Goal: Task Accomplishment & Management: Use online tool/utility

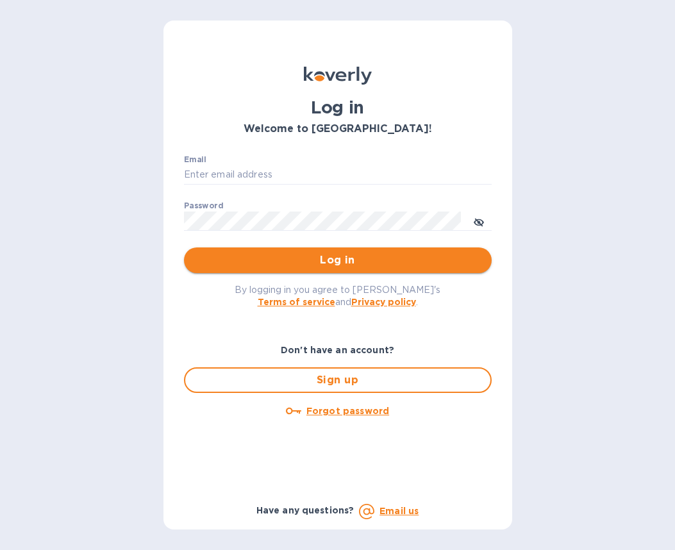
type input "victoria@thesourceimports.com"
click at [466, 256] on span "Log in" at bounding box center [337, 259] width 287 height 15
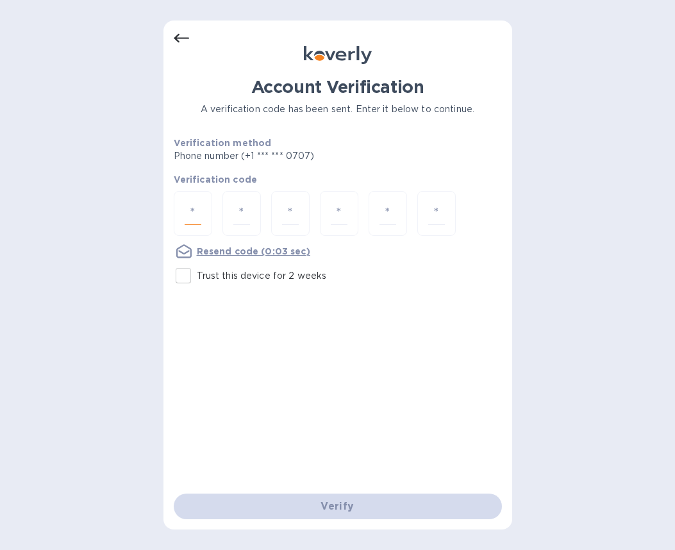
click at [195, 222] on input "number" at bounding box center [193, 214] width 17 height 24
paste input "5"
type input "5"
type input "3"
type input "8"
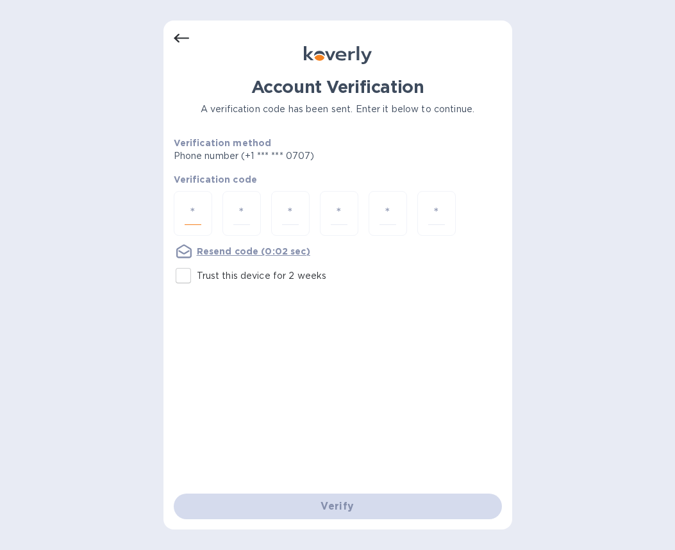
type input "1"
type input "3"
type input "7"
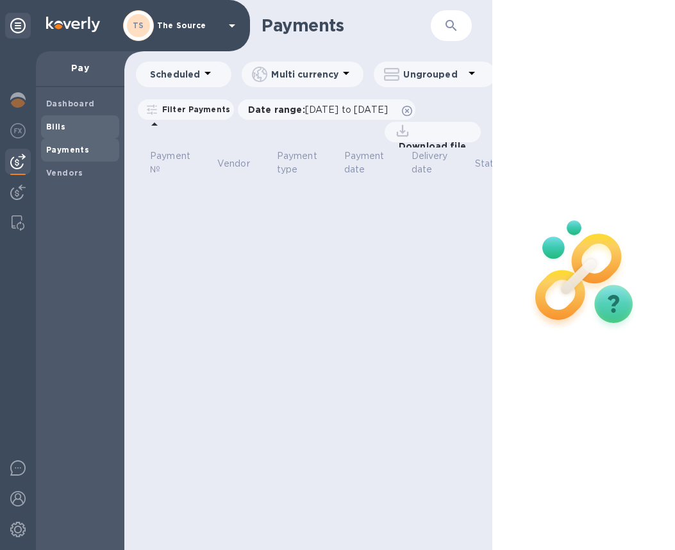
click at [61, 125] on b "Bills" at bounding box center [55, 127] width 19 height 10
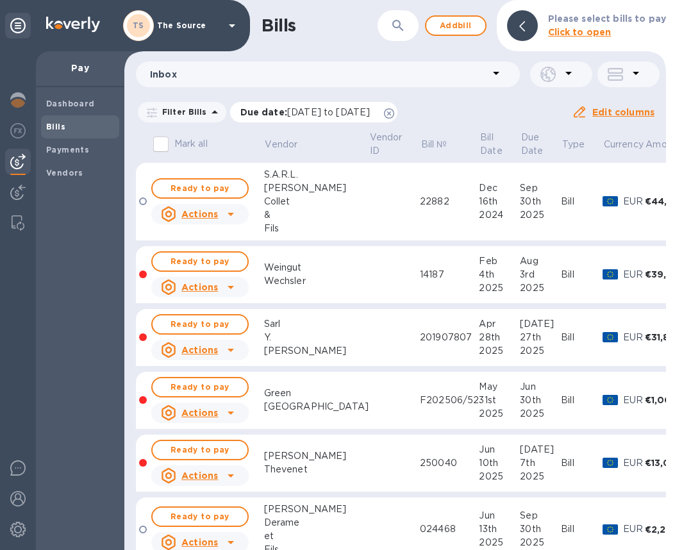
click at [394, 117] on icon at bounding box center [389, 113] width 10 height 10
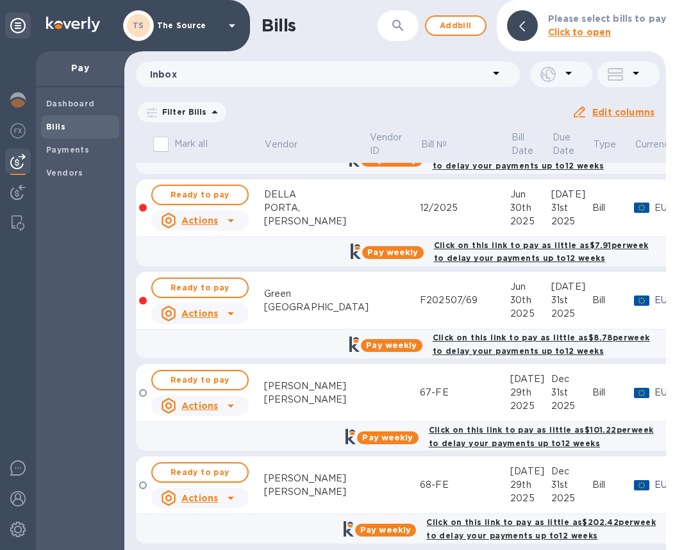
scroll to position [1631, 0]
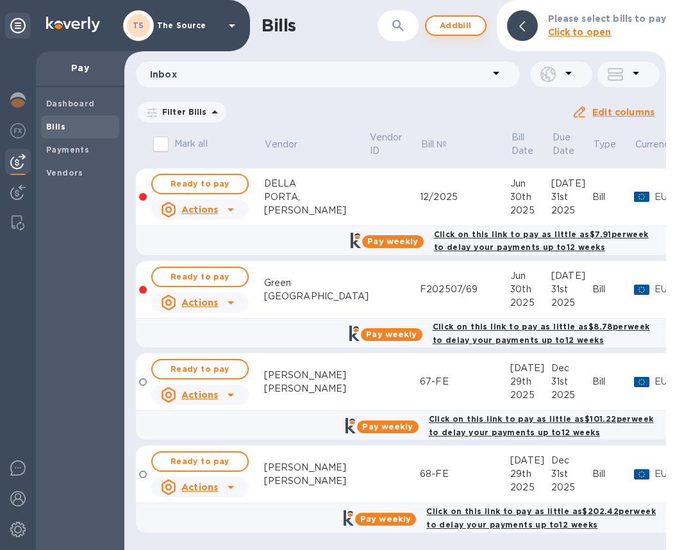
click at [438, 28] on button "Add bill" at bounding box center [456, 25] width 62 height 21
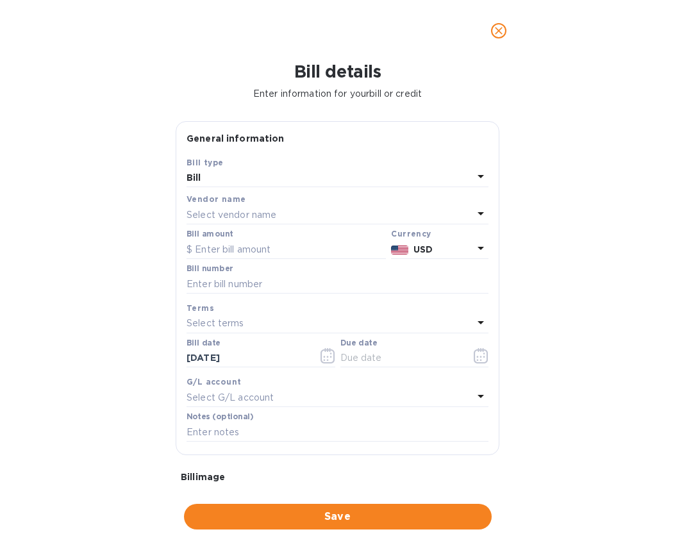
click at [247, 217] on p "Select vendor name" at bounding box center [231, 214] width 90 height 13
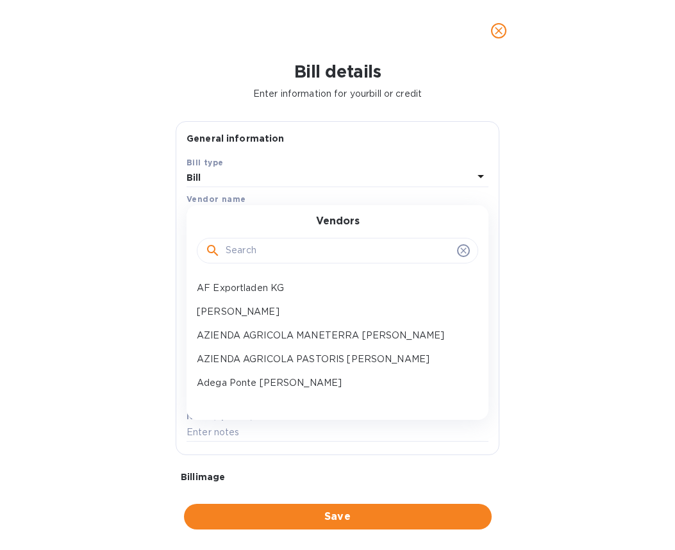
click at [243, 248] on input "text" at bounding box center [339, 250] width 226 height 19
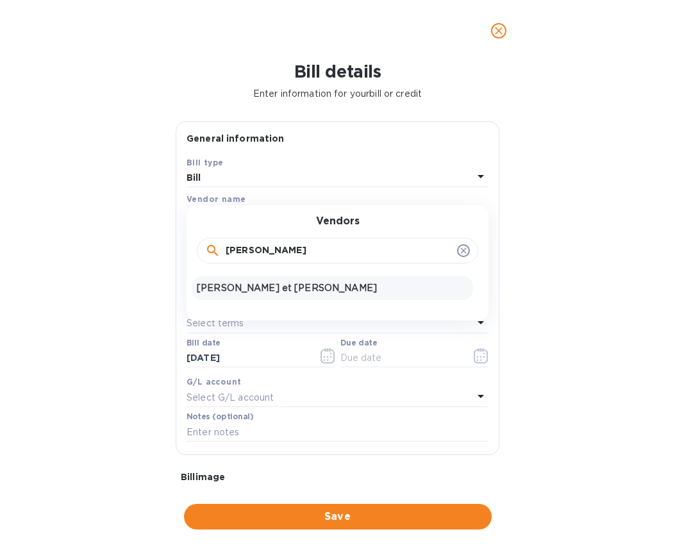
type input "[PERSON_NAME]"
click at [229, 281] on p "[PERSON_NAME] et [PERSON_NAME]" at bounding box center [332, 287] width 271 height 13
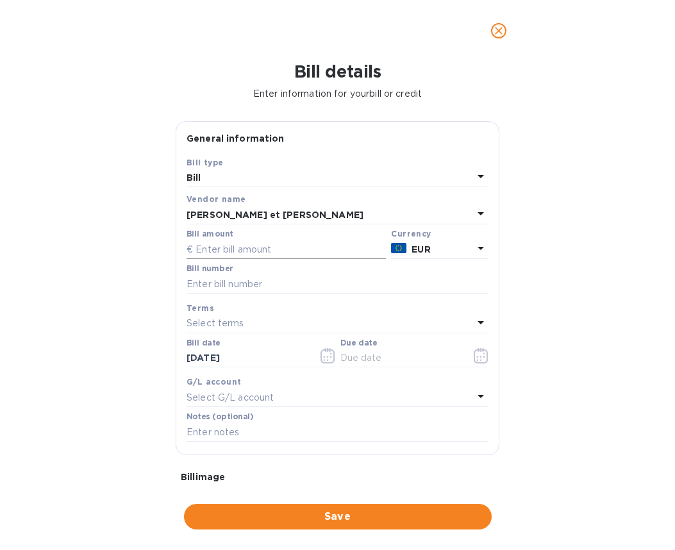
click at [231, 249] on input "text" at bounding box center [285, 249] width 199 height 19
type input "22,111.20"
click at [213, 292] on input "text" at bounding box center [337, 283] width 302 height 19
paste input "20250009"
type input "20250009"
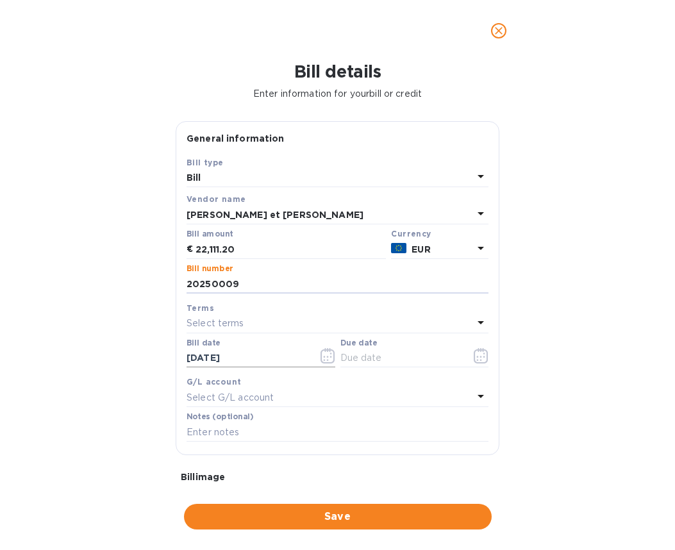
click at [323, 357] on icon "button" at bounding box center [327, 355] width 15 height 15
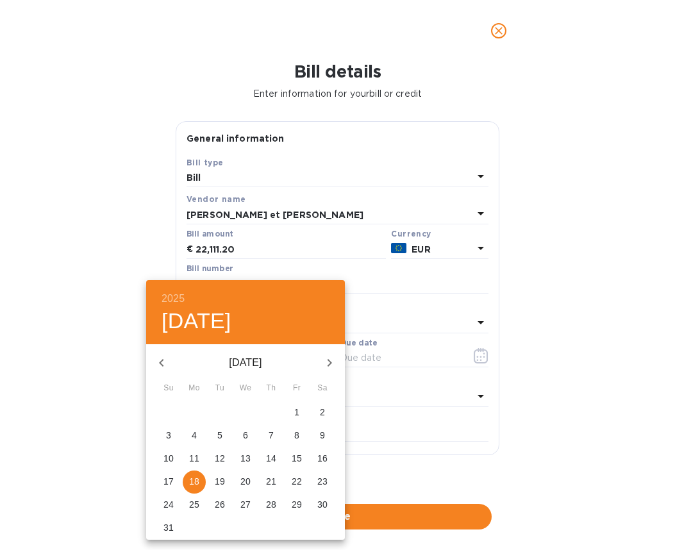
click at [292, 411] on span "1" at bounding box center [296, 412] width 23 height 13
type input "[DATE]"
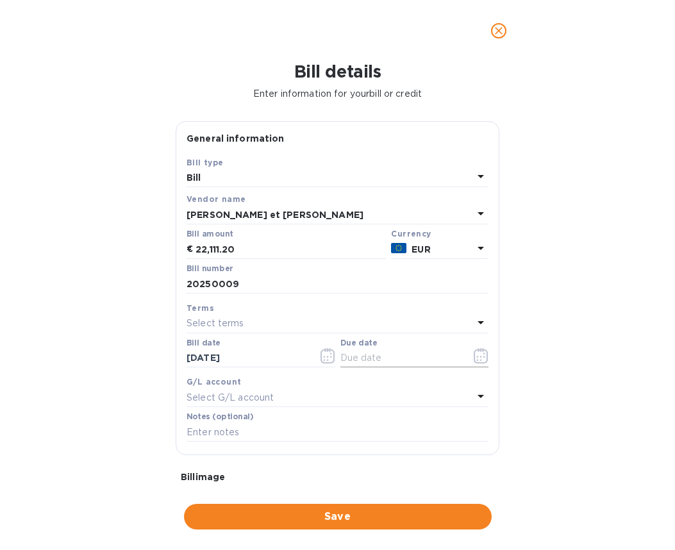
click at [477, 357] on icon "button" at bounding box center [480, 355] width 15 height 15
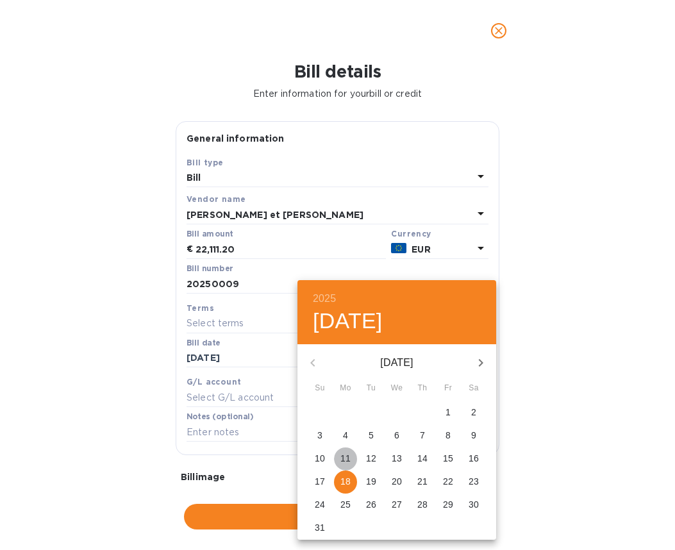
click at [345, 455] on p "11" at bounding box center [345, 458] width 10 height 13
type input "[DATE]"
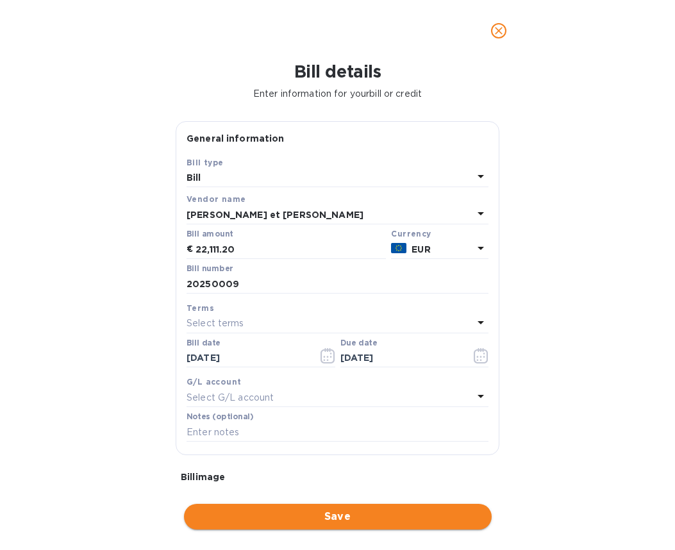
click at [332, 518] on span "Save" at bounding box center [337, 516] width 287 height 15
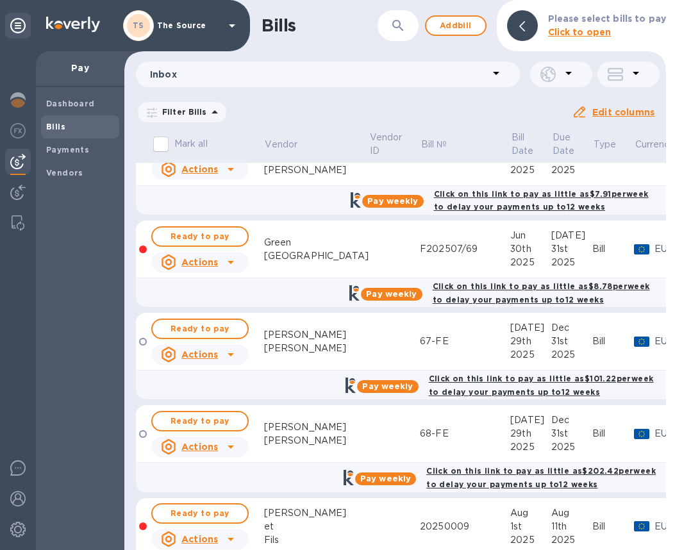
scroll to position [1723, 0]
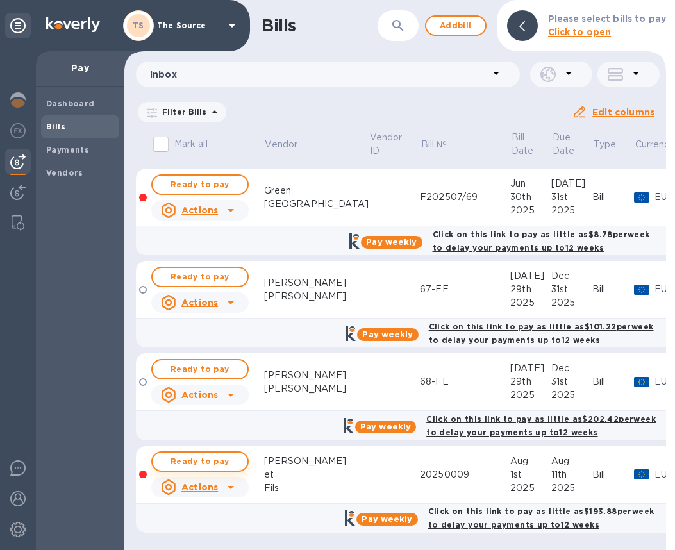
click at [204, 454] on span "Ready to pay" at bounding box center [200, 461] width 74 height 15
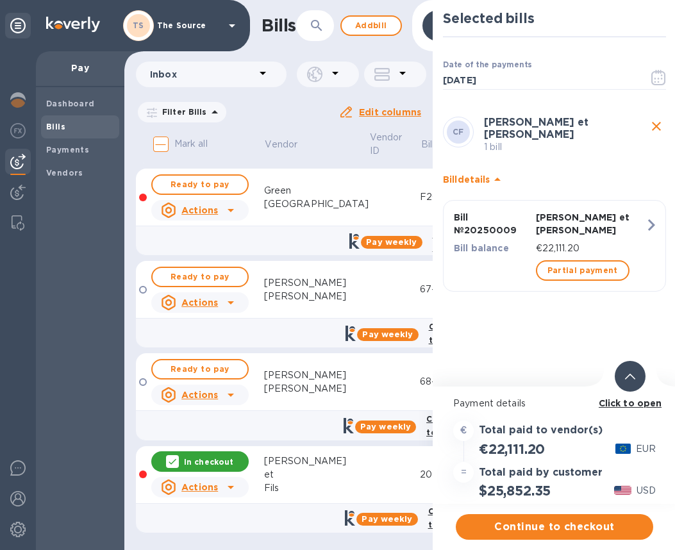
click at [626, 375] on icon at bounding box center [630, 377] width 10 height 6
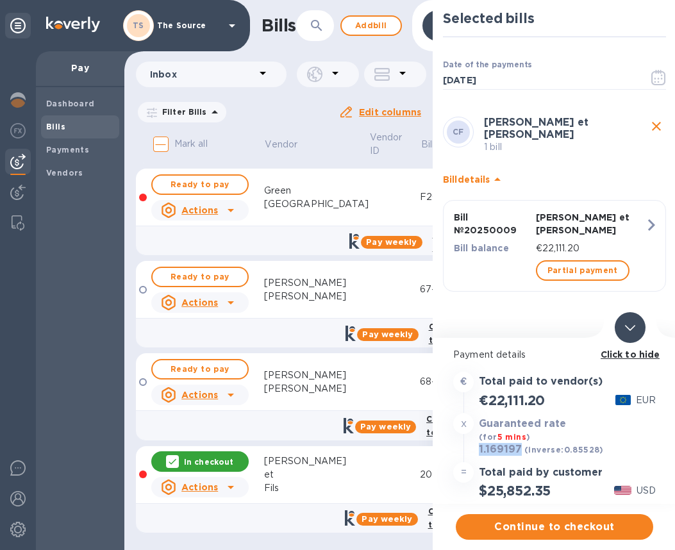
drag, startPoint x: 519, startPoint y: 452, endPoint x: 479, endPoint y: 447, distance: 40.0
click at [479, 447] on h3 "1.169197" at bounding box center [500, 449] width 43 height 13
copy h3 "1.169197"
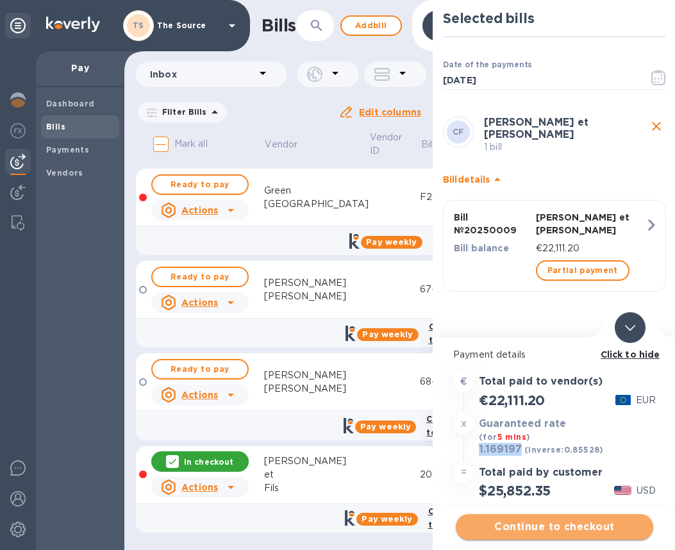
click at [519, 525] on span "Continue to checkout" at bounding box center [554, 526] width 177 height 15
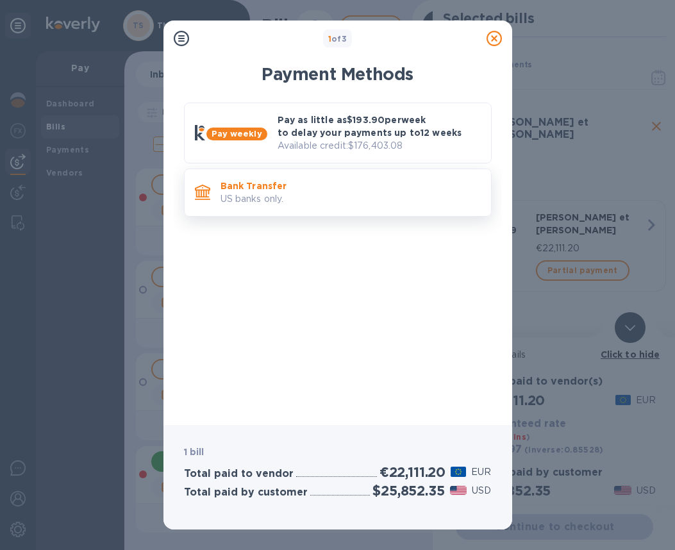
click at [403, 197] on p "US banks only." at bounding box center [350, 198] width 260 height 13
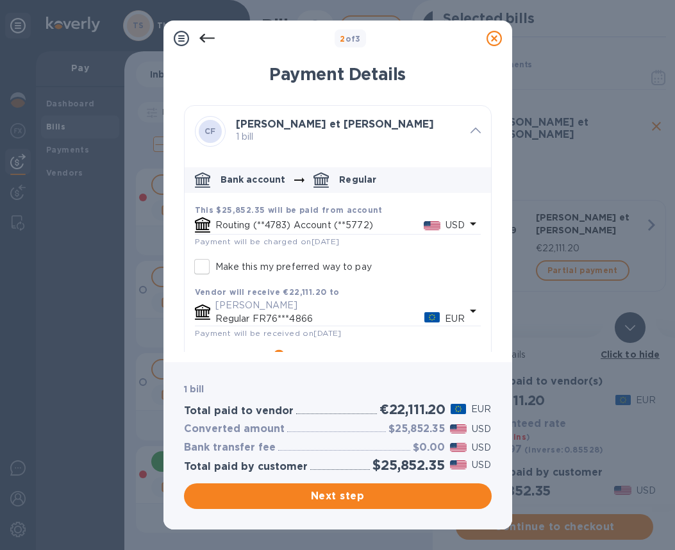
click at [470, 224] on icon "default-method" at bounding box center [472, 223] width 15 height 15
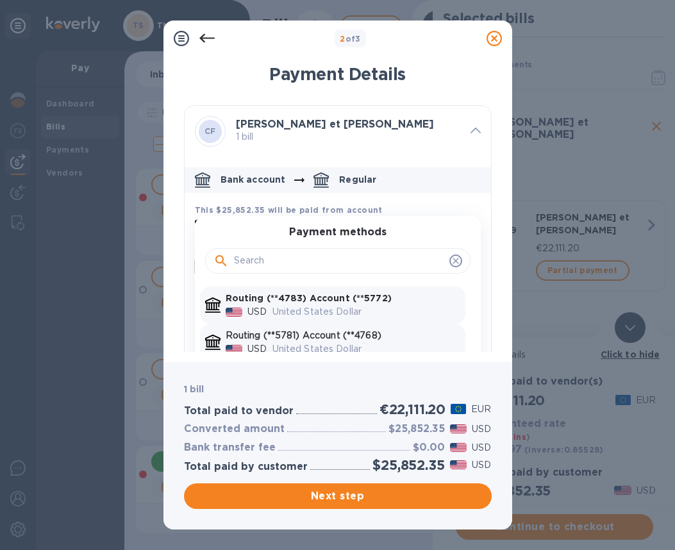
click at [370, 334] on p "Routing (**5781) Account (**4768)" at bounding box center [343, 335] width 234 height 13
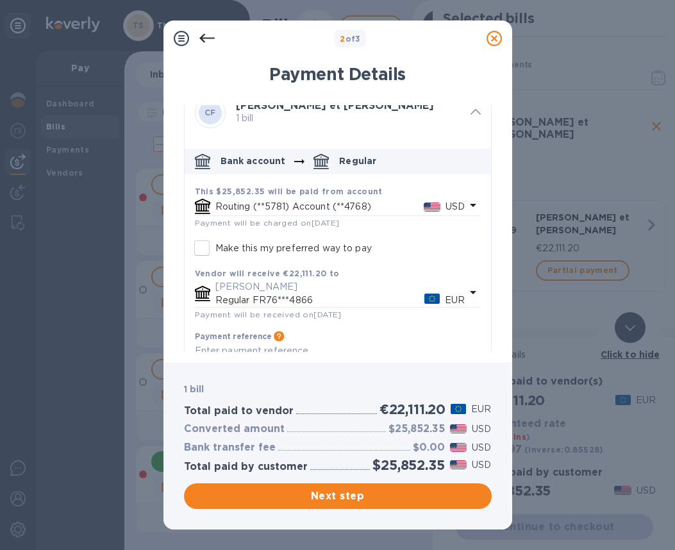
scroll to position [33, 0]
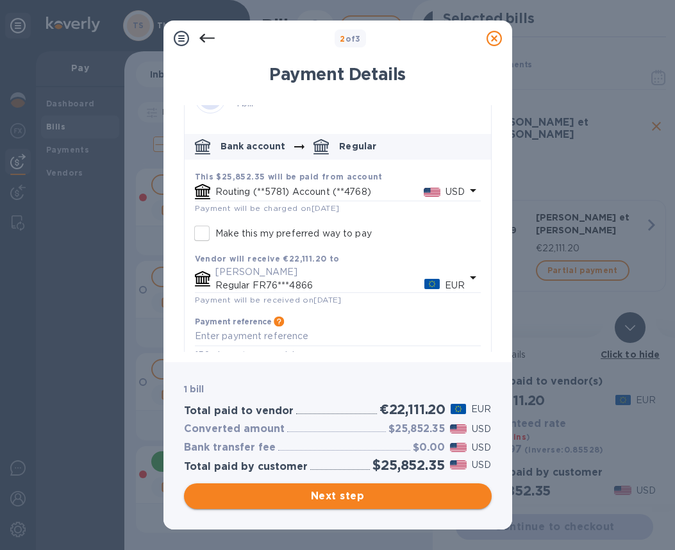
click at [387, 504] on button "Next step" at bounding box center [338, 496] width 308 height 26
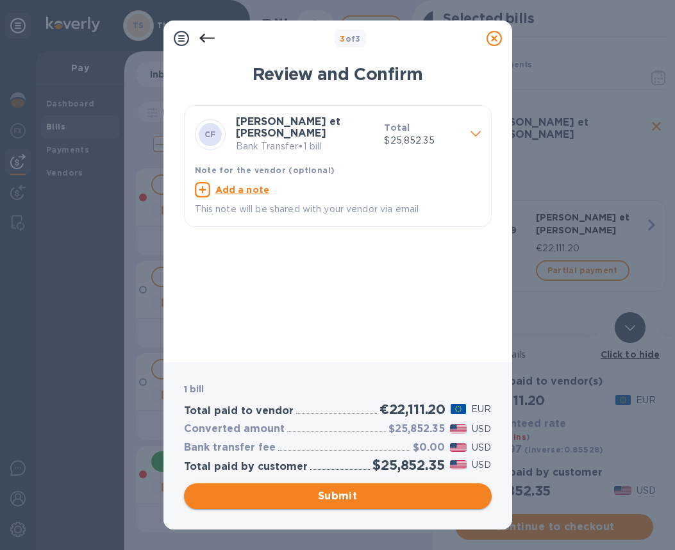
click at [366, 497] on span "Submit" at bounding box center [337, 495] width 287 height 15
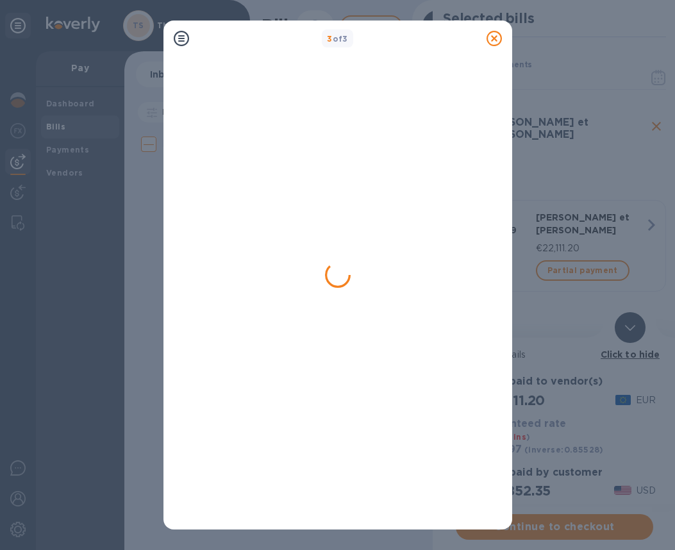
scroll to position [0, 0]
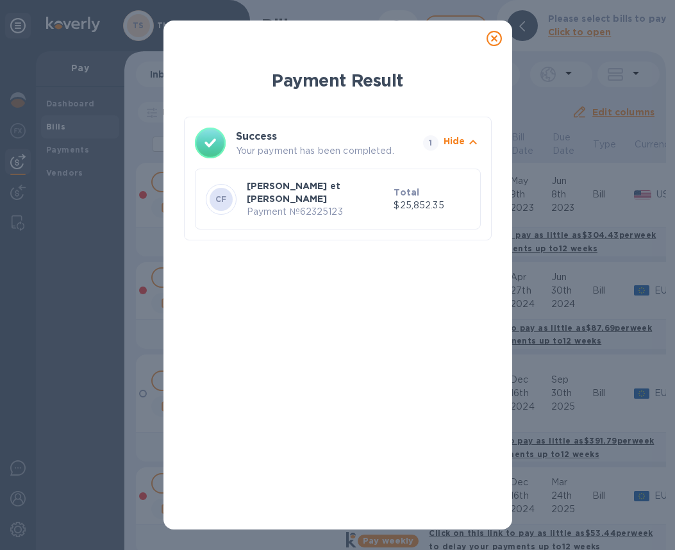
click at [493, 45] on icon at bounding box center [493, 38] width 15 height 15
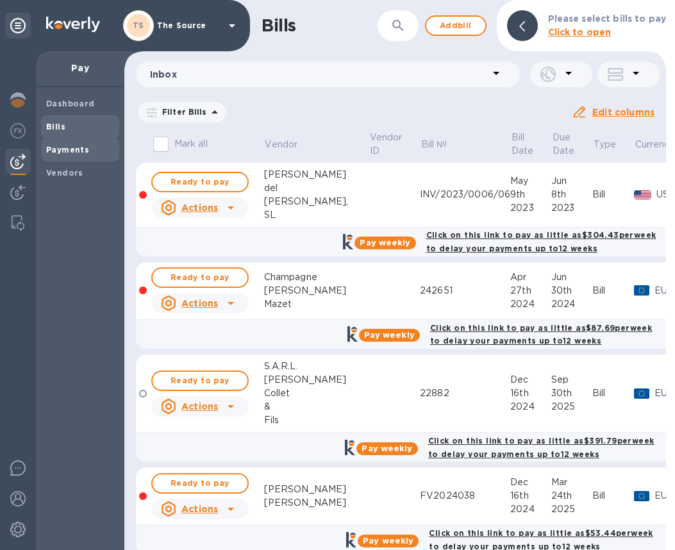
click at [67, 147] on b "Payments" at bounding box center [67, 150] width 43 height 10
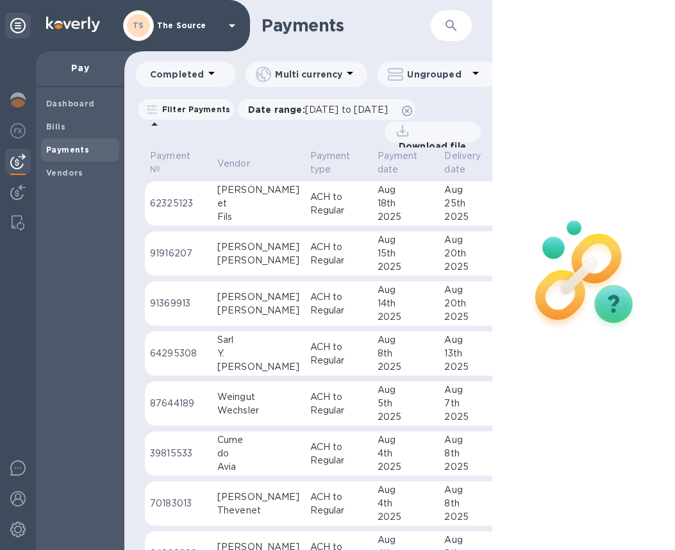
click at [310, 206] on p "ACH to Regular" at bounding box center [338, 203] width 57 height 27
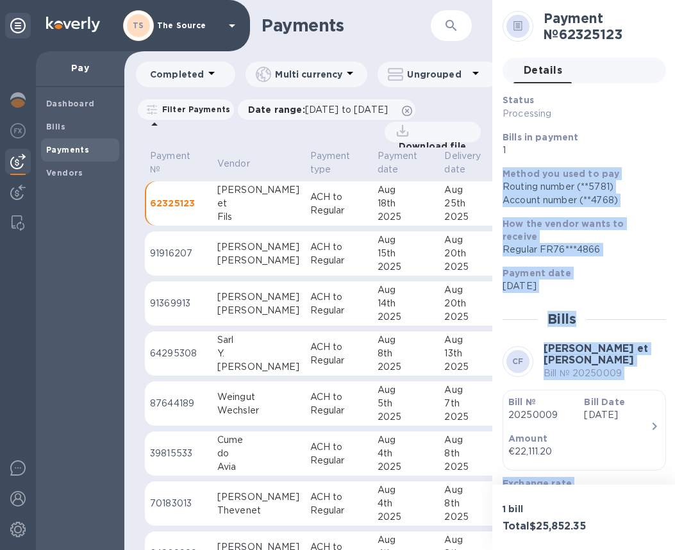
scroll to position [108, 0]
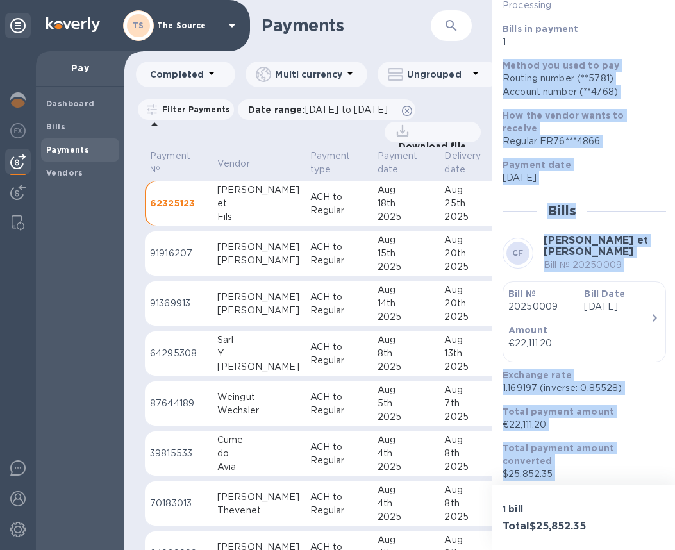
drag, startPoint x: 502, startPoint y: 174, endPoint x: 564, endPoint y: 487, distance: 319.3
click at [564, 487] on div "Payment № 62325123 Details 0 Status Processing Bills in payment 1 Method you us…" at bounding box center [584, 275] width 184 height 550
copy div "Method you used to pay Routing number (**5781) Account number (**4768) How the …"
